Goal: Task Accomplishment & Management: Use online tool/utility

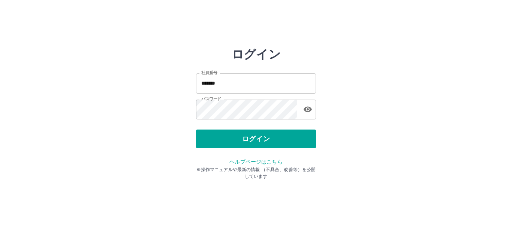
click at [254, 137] on button "ログイン" at bounding box center [256, 139] width 120 height 19
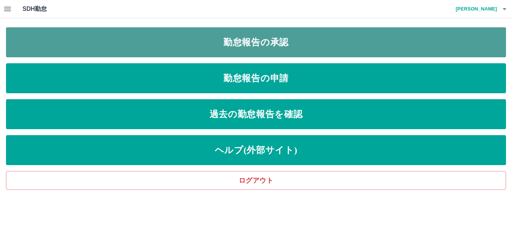
click at [288, 44] on link "勤怠報告の承認" at bounding box center [256, 42] width 500 height 30
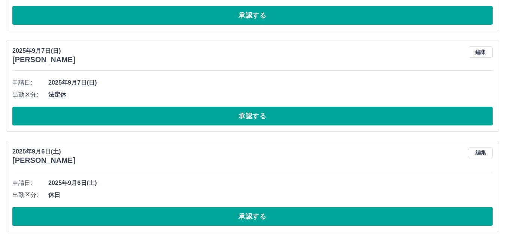
scroll to position [2429, 0]
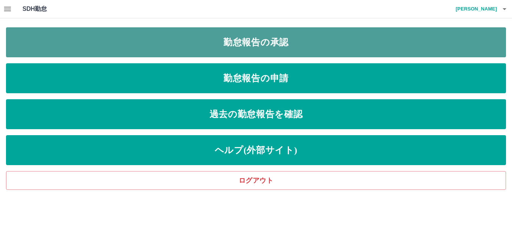
click at [276, 44] on link "勤怠報告の承認" at bounding box center [256, 42] width 500 height 30
